Goal: Task Accomplishment & Management: Complete application form

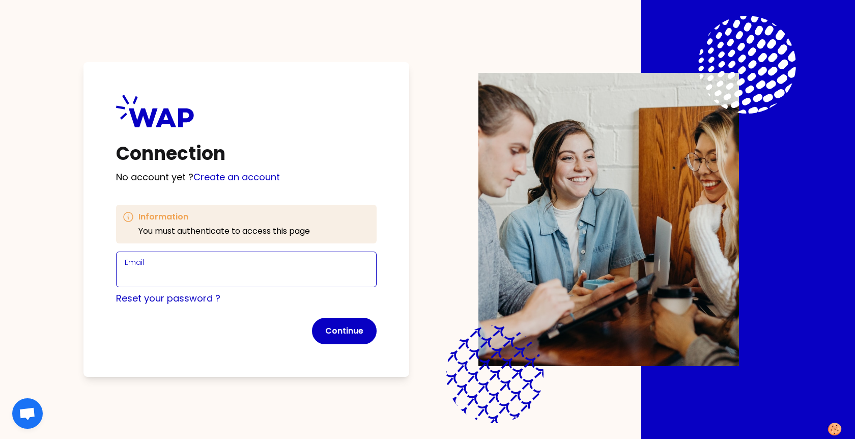
click at [191, 271] on input "Email" at bounding box center [246, 275] width 243 height 14
type input "[EMAIL_ADDRESS][DOMAIN_NAME]"
click button "Continue" at bounding box center [344, 330] width 65 height 26
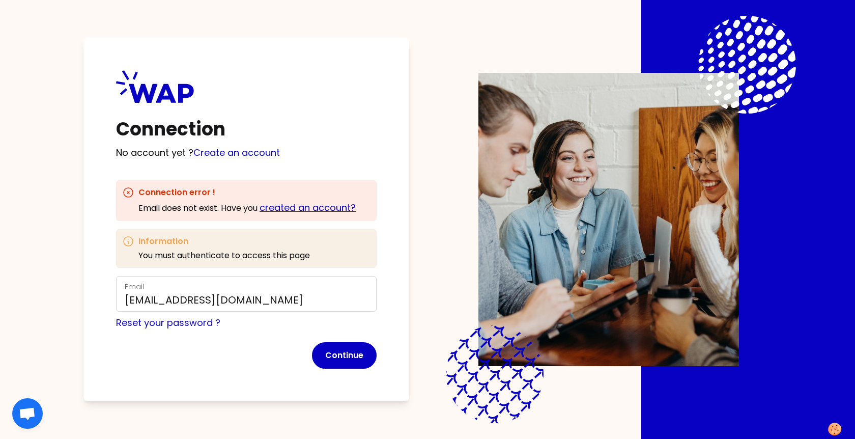
click at [285, 206] on link "created an account?" at bounding box center [307, 207] width 96 height 13
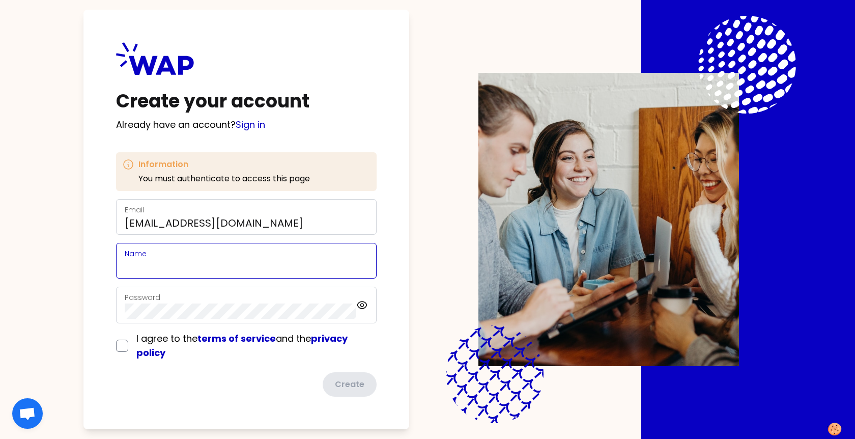
click at [195, 270] on input "Name" at bounding box center [246, 266] width 243 height 14
type input "Umay"
